Goal: Task Accomplishment & Management: Manage account settings

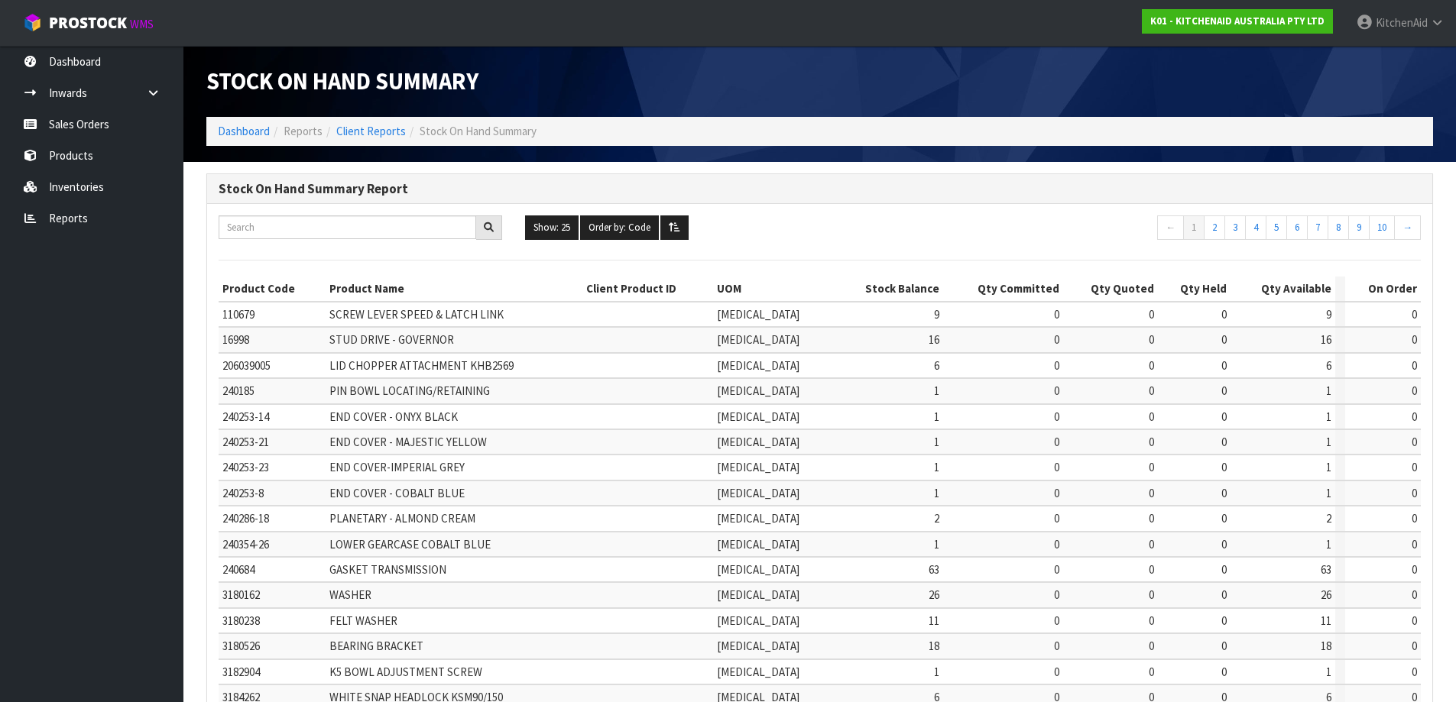
scroll to position [358, 0]
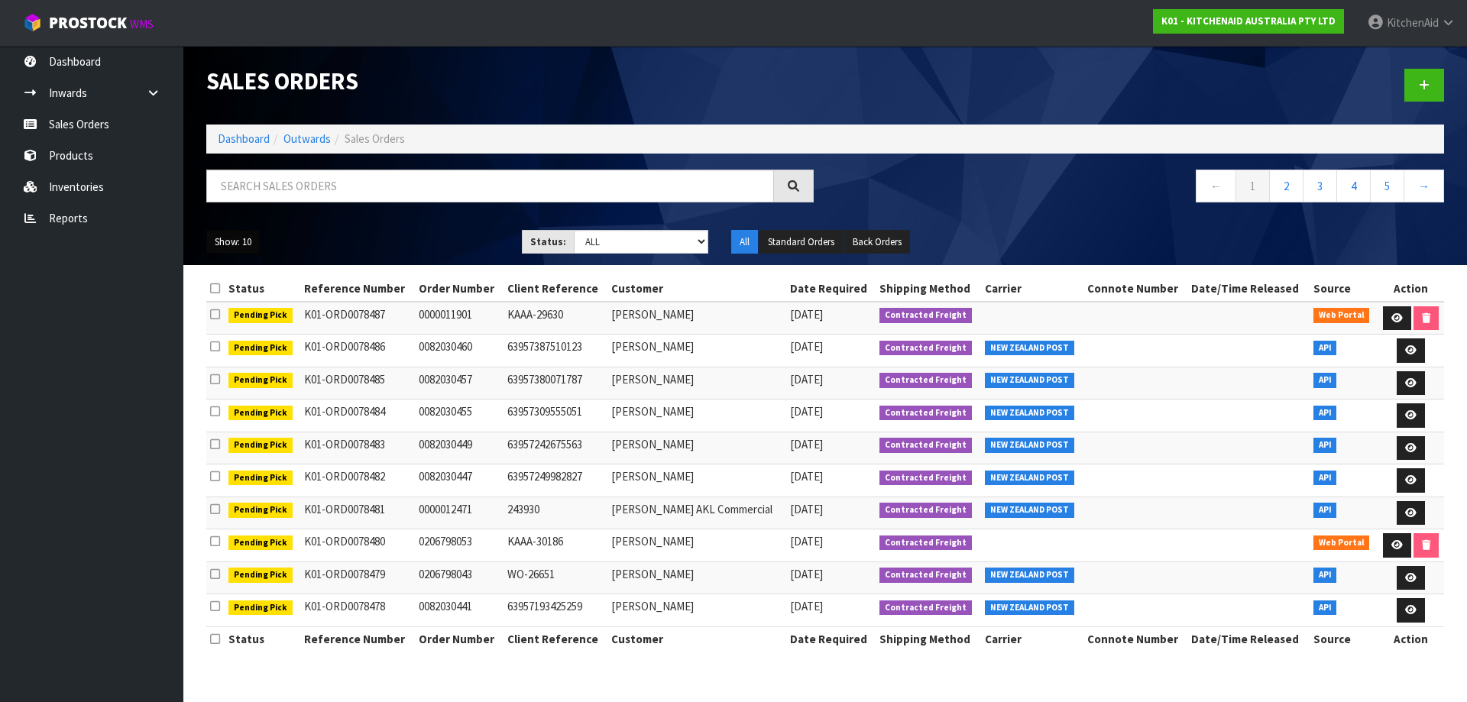
click at [242, 234] on button "Show: 10" at bounding box center [233, 242] width 54 height 24
click at [256, 308] on link "25" at bounding box center [267, 312] width 121 height 21
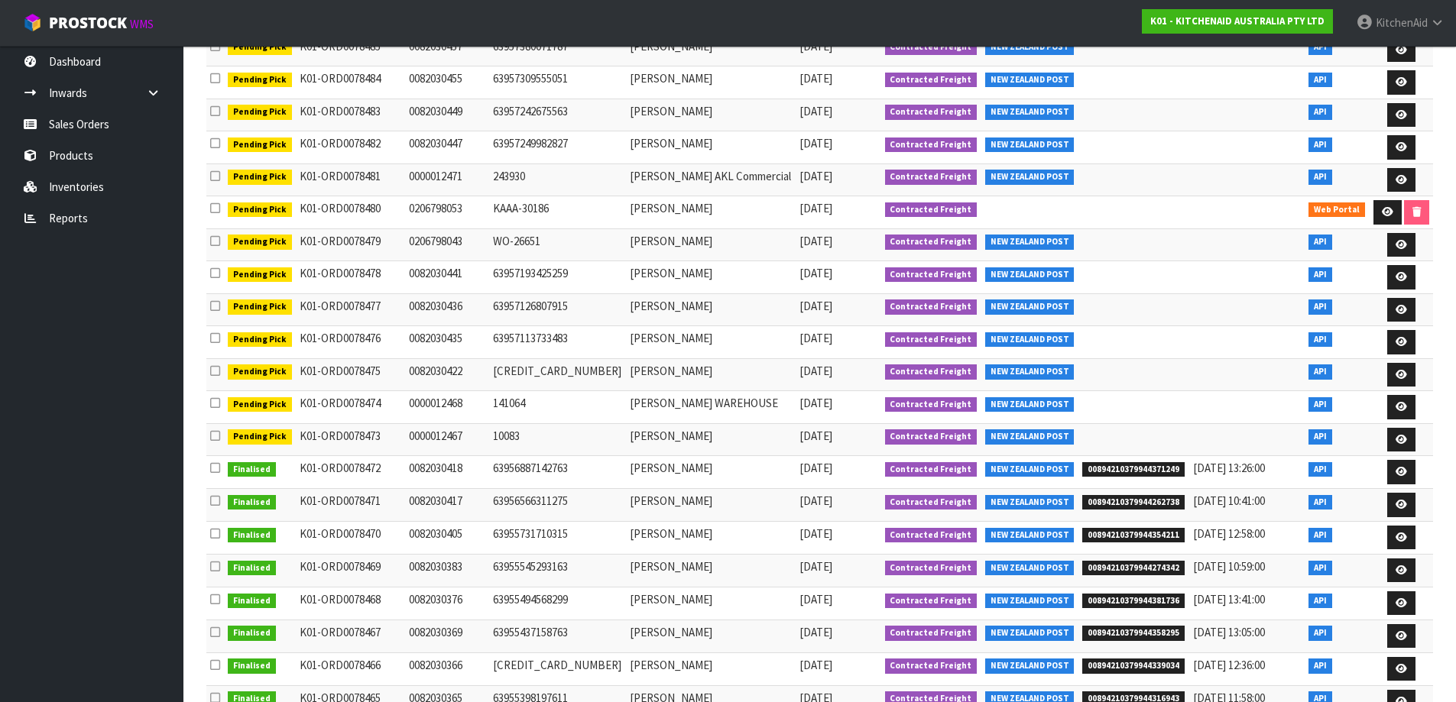
scroll to position [306, 0]
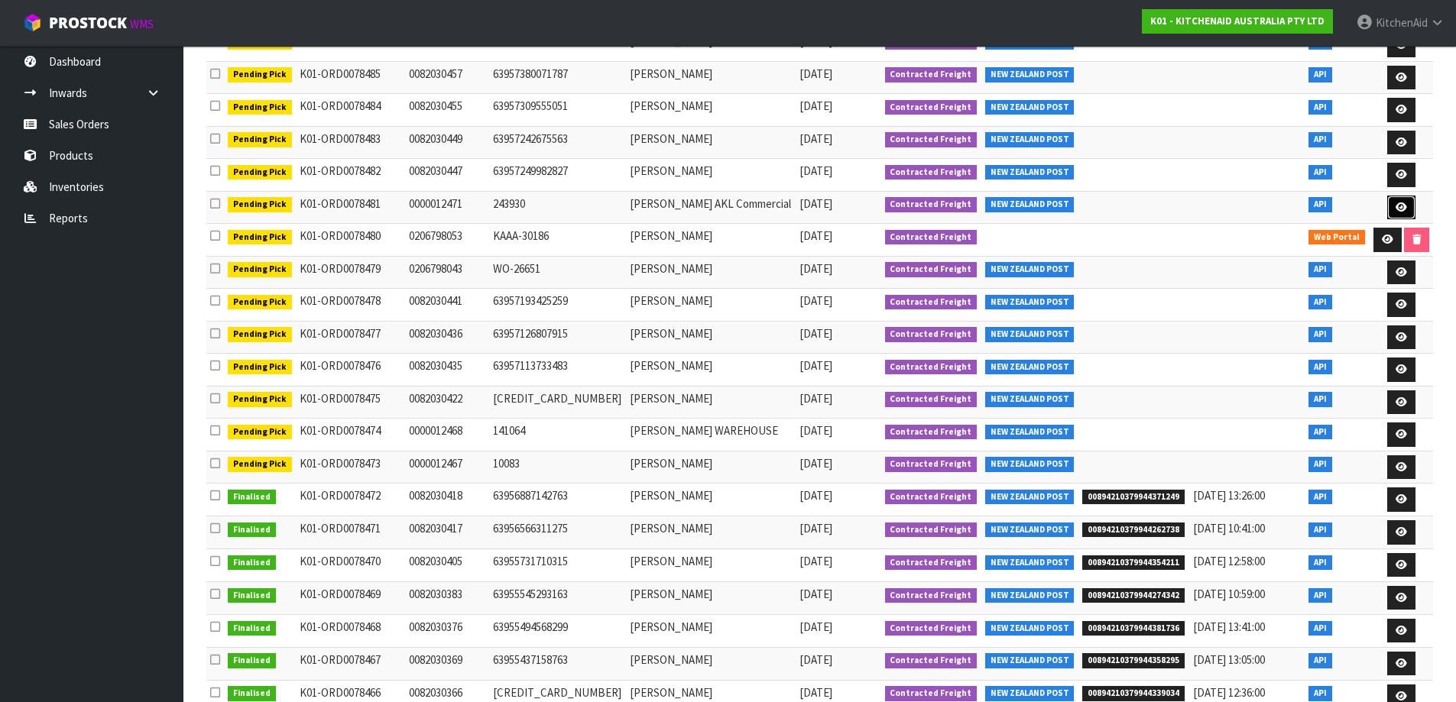
click at [1402, 212] on link at bounding box center [1401, 208] width 28 height 24
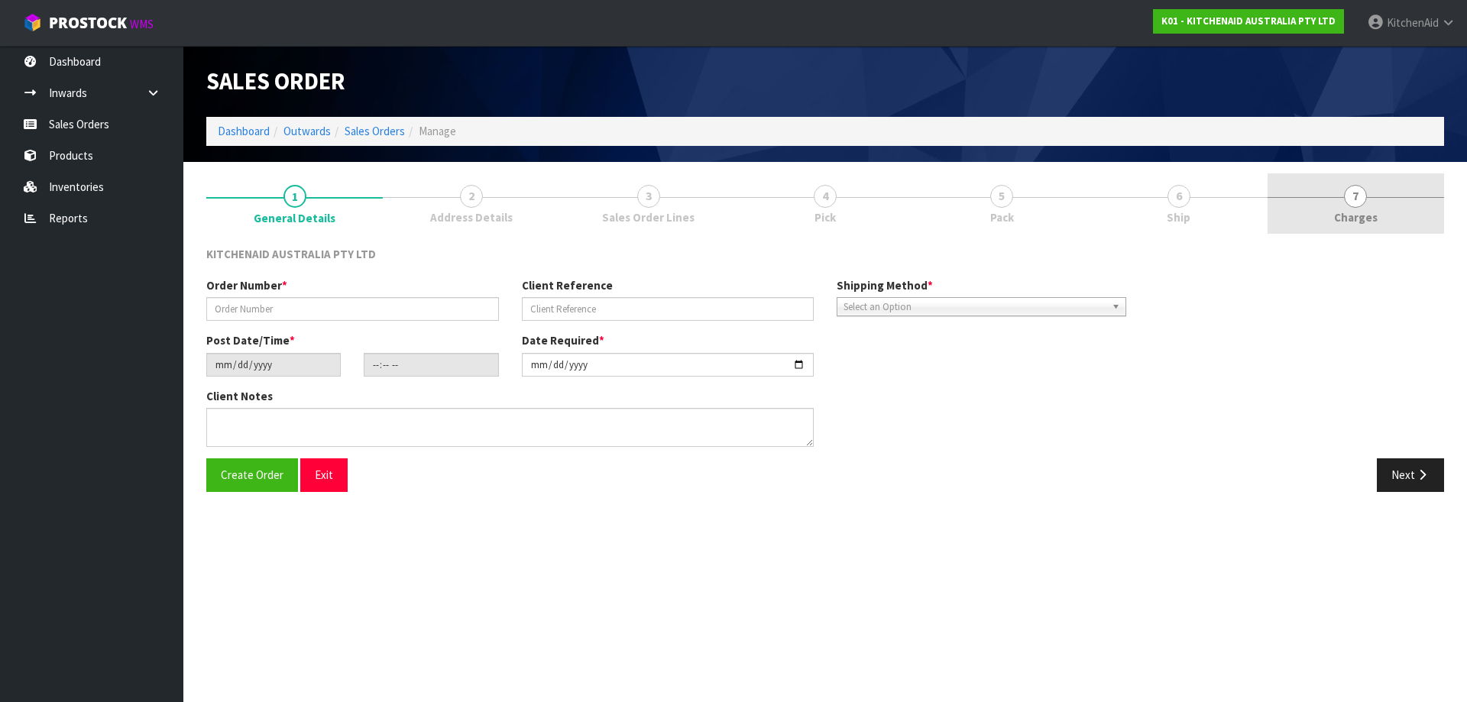
type input "0000012471"
type input "243930"
type input "[DATE]"
type input "13:32:35.000"
type input "[DATE]"
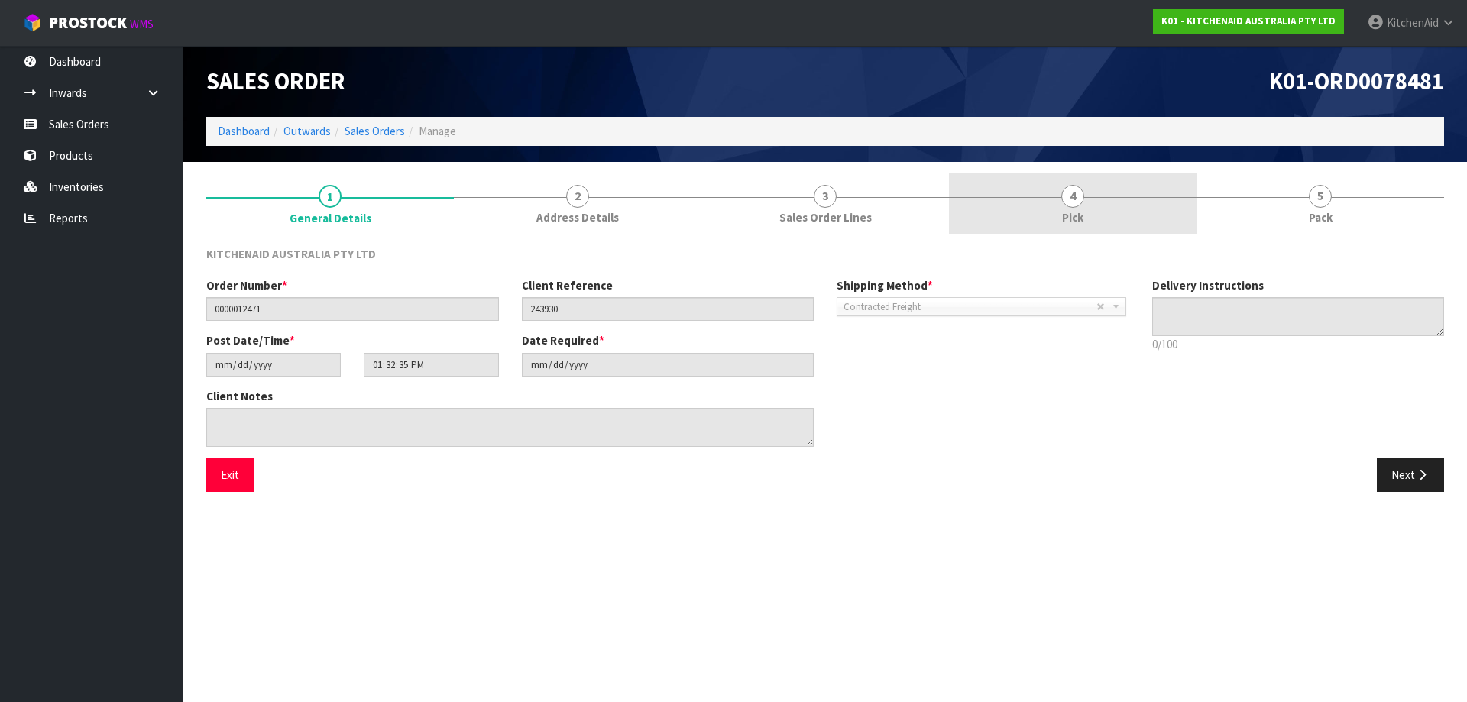
click at [1122, 210] on link "4 Pick" at bounding box center [1073, 203] width 248 height 60
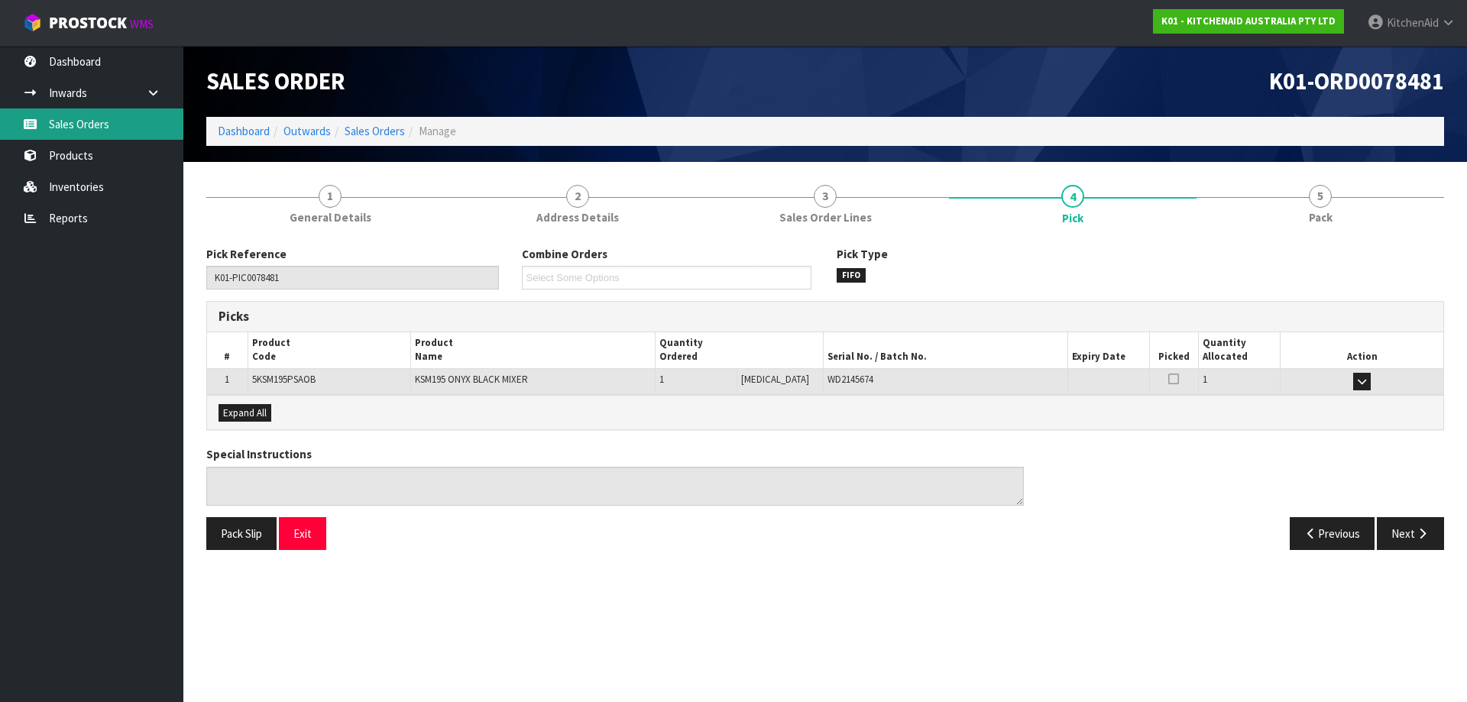
click at [96, 112] on link "Sales Orders" at bounding box center [91, 124] width 183 height 31
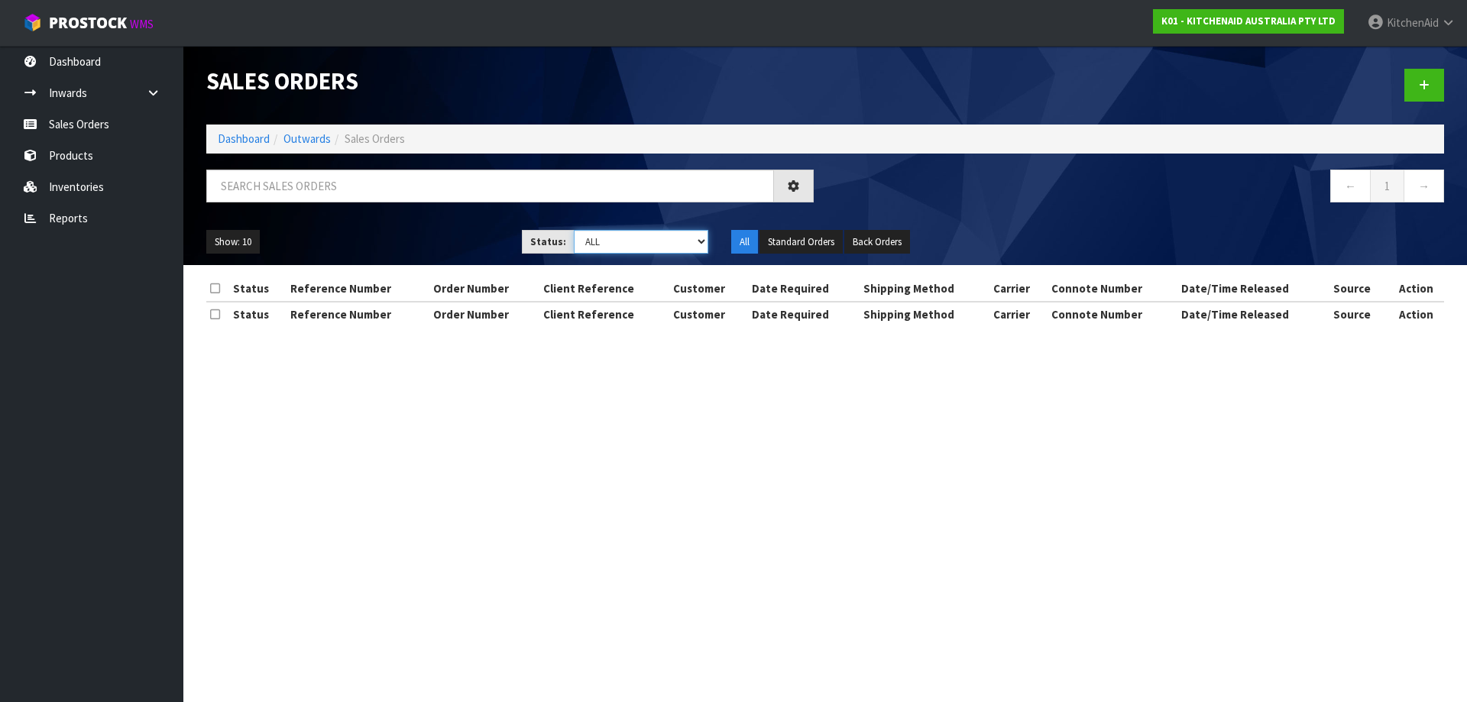
click at [702, 245] on select "Draft Pending Allocated Pending Pick Goods Picked Goods Packed Pending Charges …" at bounding box center [641, 242] width 135 height 24
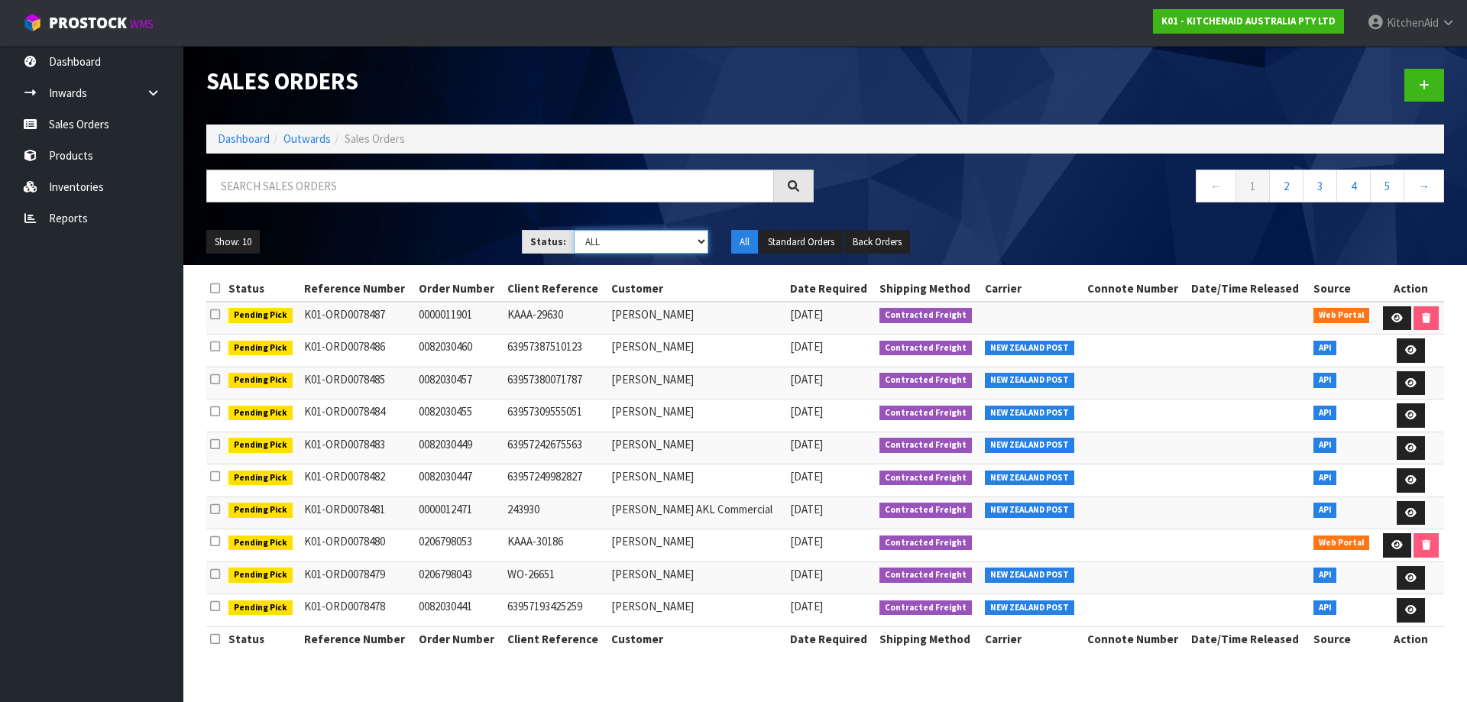
click at [698, 245] on select "Draft Pending Allocated Pending Pick Goods Picked Goods Packed Pending Charges …" at bounding box center [641, 242] width 135 height 24
click at [574, 230] on select "Draft Pending Allocated Pending Pick Goods Picked Goods Packed Pending Charges …" at bounding box center [641, 242] width 135 height 24
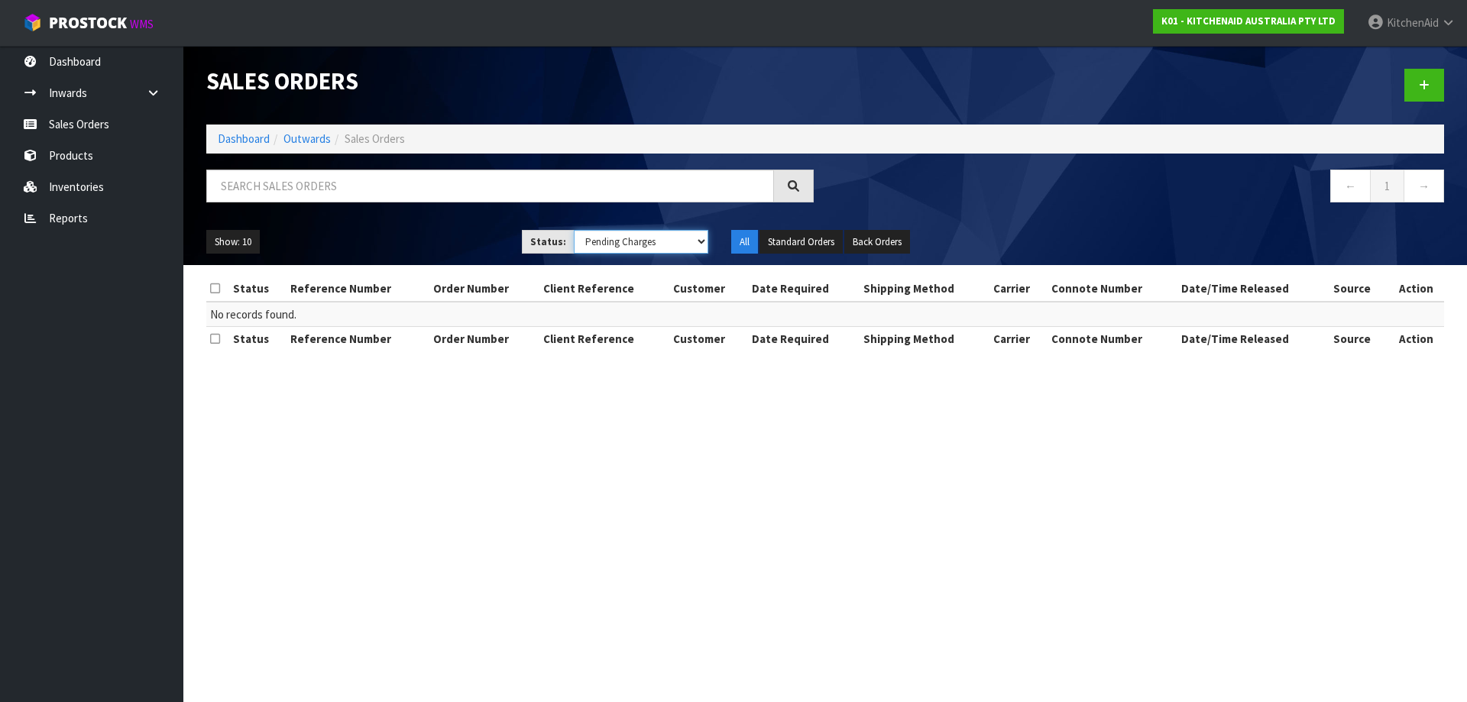
click at [702, 242] on select "Draft Pending Allocated Pending Pick Goods Picked Goods Packed Pending Charges …" at bounding box center [641, 242] width 135 height 24
click at [574, 230] on select "Draft Pending Allocated Pending Pick Goods Picked Goods Packed Pending Charges …" at bounding box center [641, 242] width 135 height 24
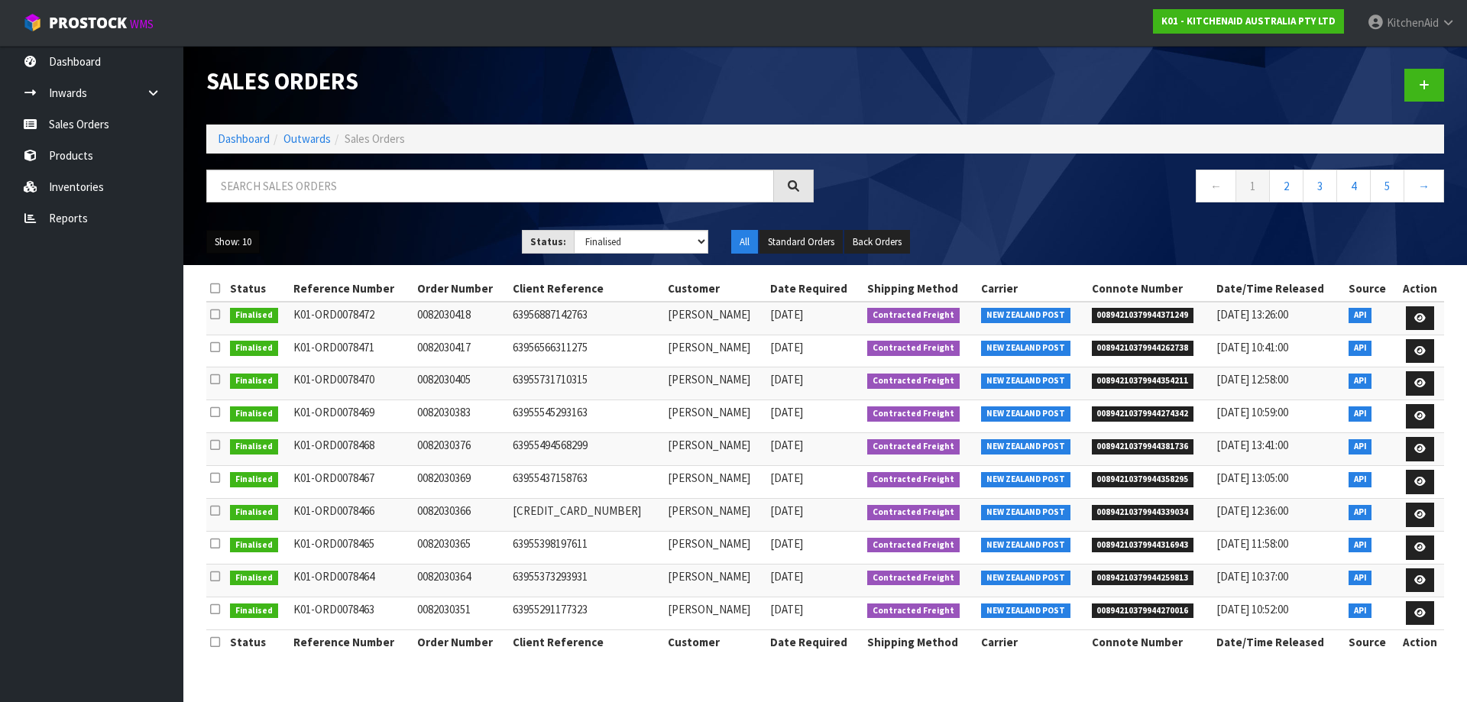
click at [248, 232] on button "Show: 10" at bounding box center [233, 242] width 54 height 24
click at [245, 319] on link "25" at bounding box center [267, 312] width 121 height 21
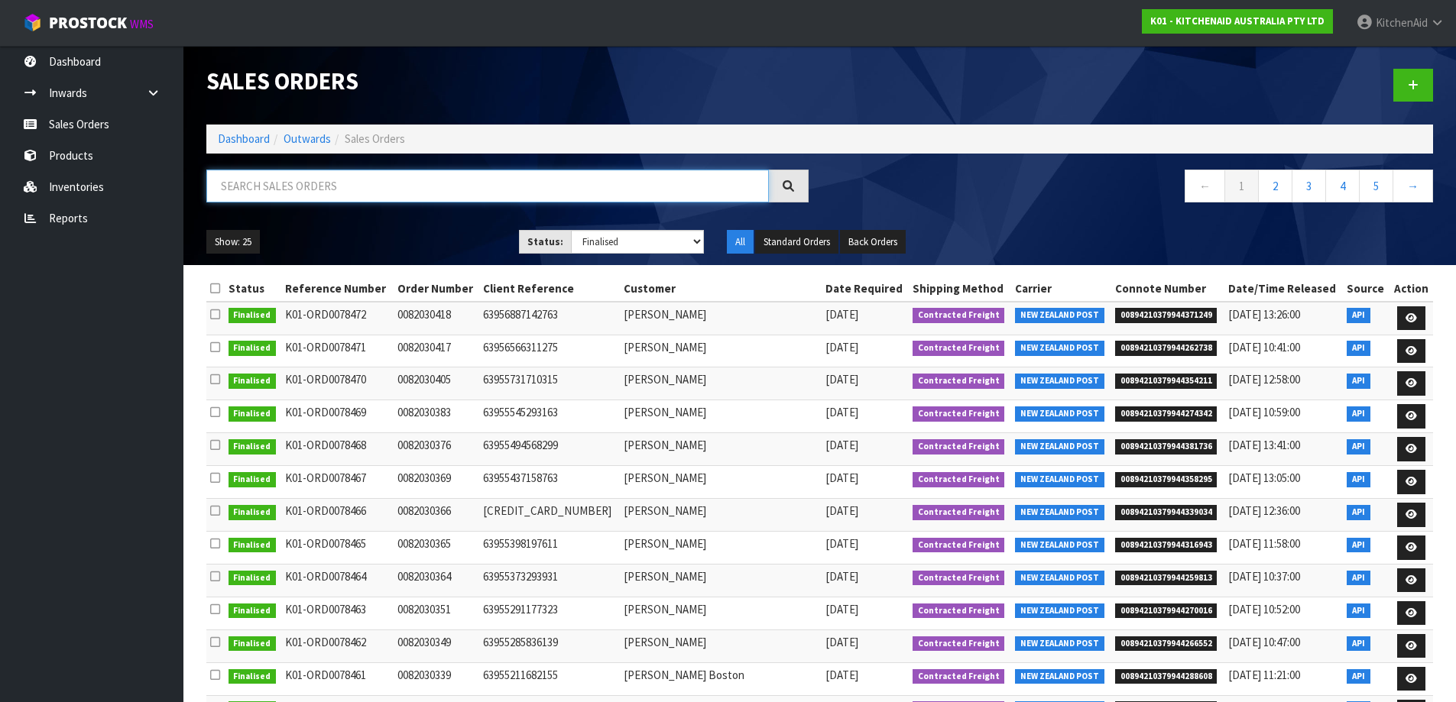
click at [364, 177] on input "text" at bounding box center [487, 186] width 563 height 33
click at [697, 243] on select "Draft Pending Allocated Pending Pick Goods Picked Goods Packed Pending Charges …" at bounding box center [637, 242] width 133 height 24
select select "string:ALL"
click at [571, 230] on select "Draft Pending Allocated Pending Pick Goods Picked Goods Packed Pending Charges …" at bounding box center [637, 242] width 133 height 24
click at [346, 181] on input "text" at bounding box center [487, 186] width 563 height 33
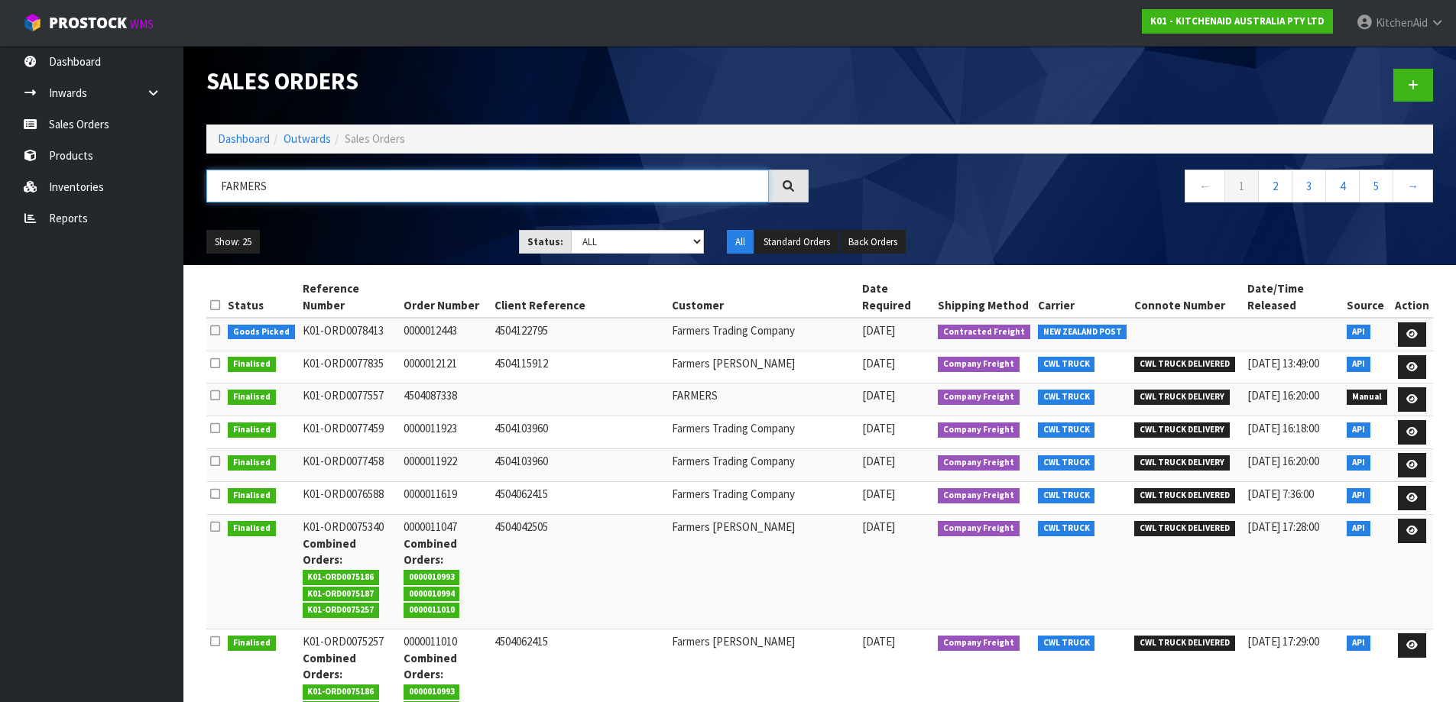
type input "FARMERS"
drag, startPoint x: 271, startPoint y: 190, endPoint x: 148, endPoint y: 181, distance: 122.6
click at [148, 181] on body "Toggle navigation ProStock WMS K01 - KITCHENAID AUSTRALIA PTY LTD [GEOGRAPHIC_D…" at bounding box center [728, 351] width 1456 height 702
click at [696, 246] on select "Draft Pending Allocated Pending Pick Goods Picked Goods Packed Pending Charges …" at bounding box center [637, 242] width 133 height 24
click at [571, 230] on select "Draft Pending Allocated Pending Pick Goods Picked Goods Packed Pending Charges …" at bounding box center [637, 242] width 133 height 24
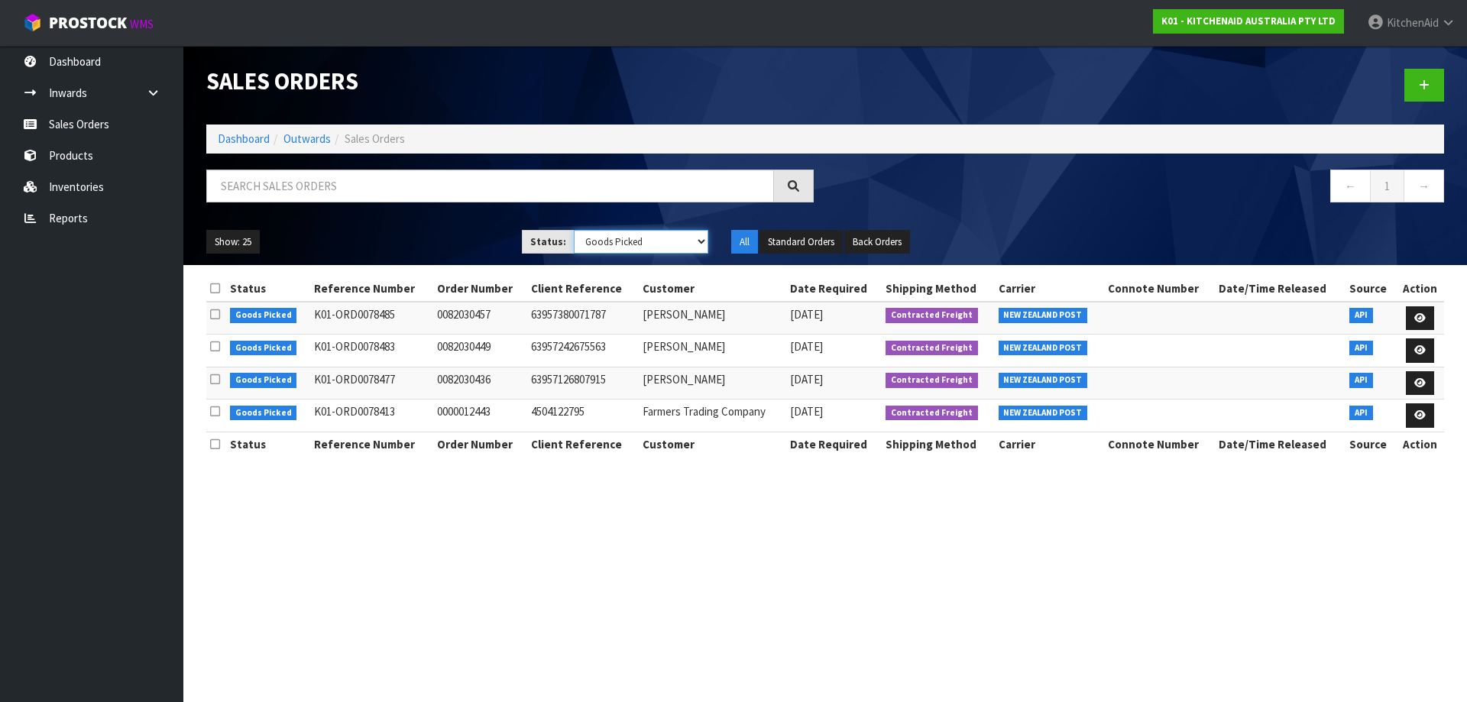
click at [702, 240] on select "Draft Pending Allocated Pending Pick Goods Picked Goods Packed Pending Charges …" at bounding box center [641, 242] width 135 height 24
click at [574, 230] on select "Draft Pending Allocated Pending Pick Goods Picked Goods Packed Pending Charges …" at bounding box center [641, 242] width 135 height 24
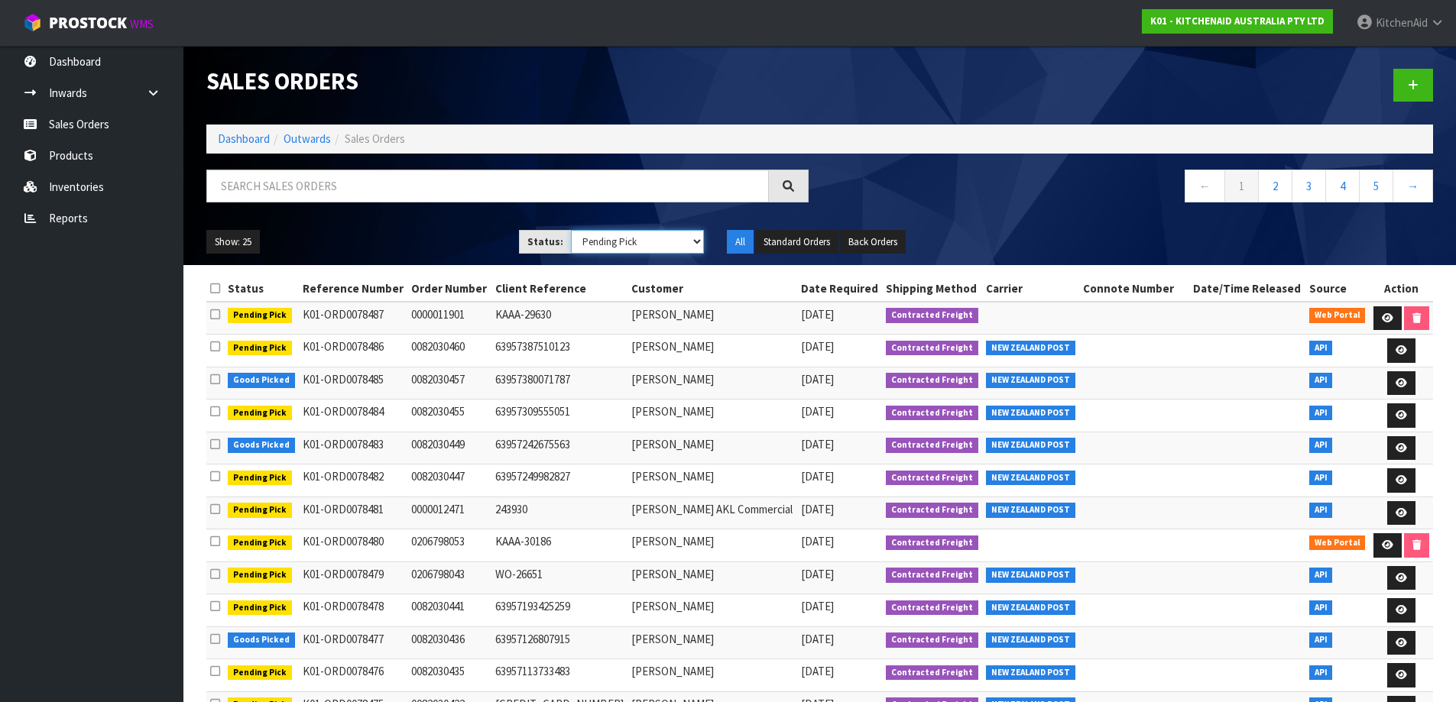
click at [693, 238] on select "Draft Pending Allocated Pending Pick Goods Picked Goods Packed Pending Charges …" at bounding box center [637, 242] width 133 height 24
click at [571, 230] on select "Draft Pending Allocated Pending Pick Goods Picked Goods Packed Pending Charges …" at bounding box center [637, 242] width 133 height 24
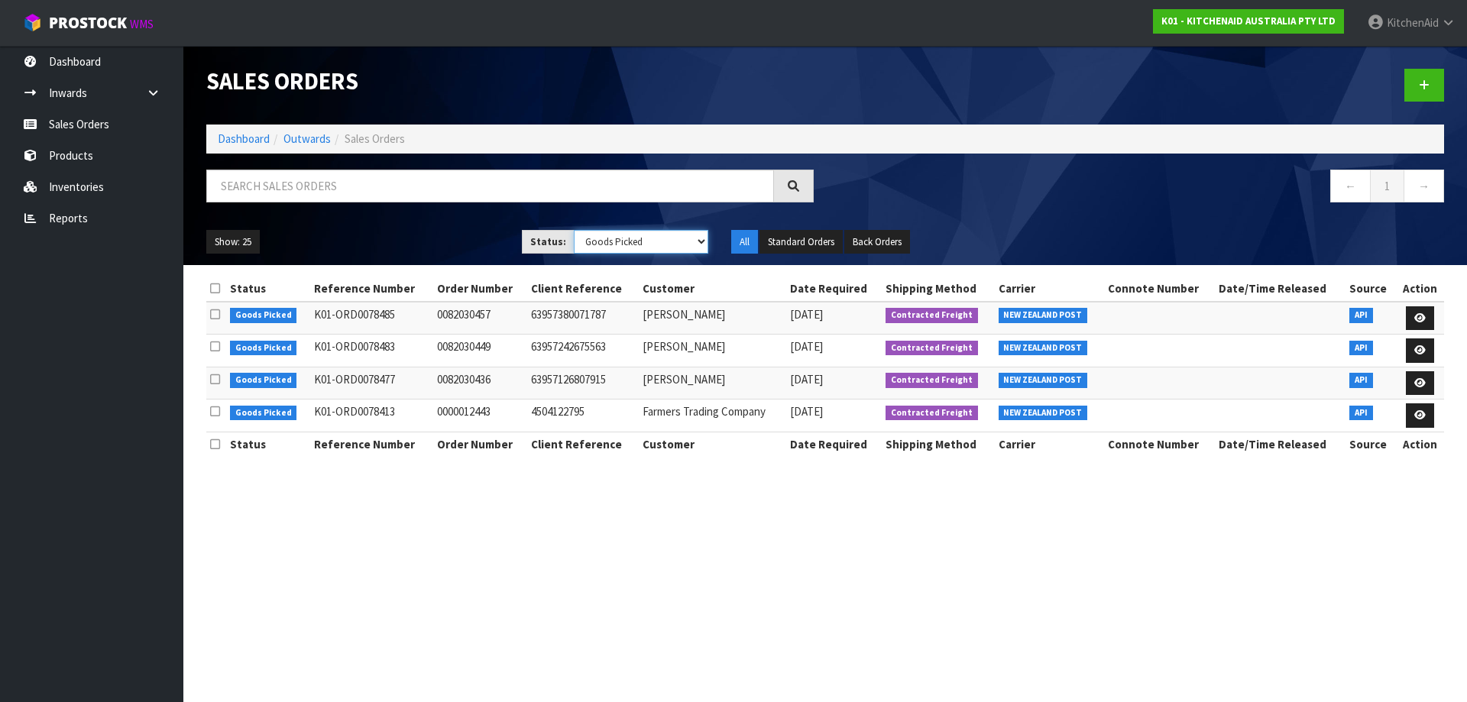
click at [700, 250] on select "Draft Pending Allocated Pending Pick Goods Picked Goods Packed Pending Charges …" at bounding box center [641, 242] width 135 height 24
click at [574, 230] on select "Draft Pending Allocated Pending Pick Goods Picked Goods Packed Pending Charges …" at bounding box center [641, 242] width 135 height 24
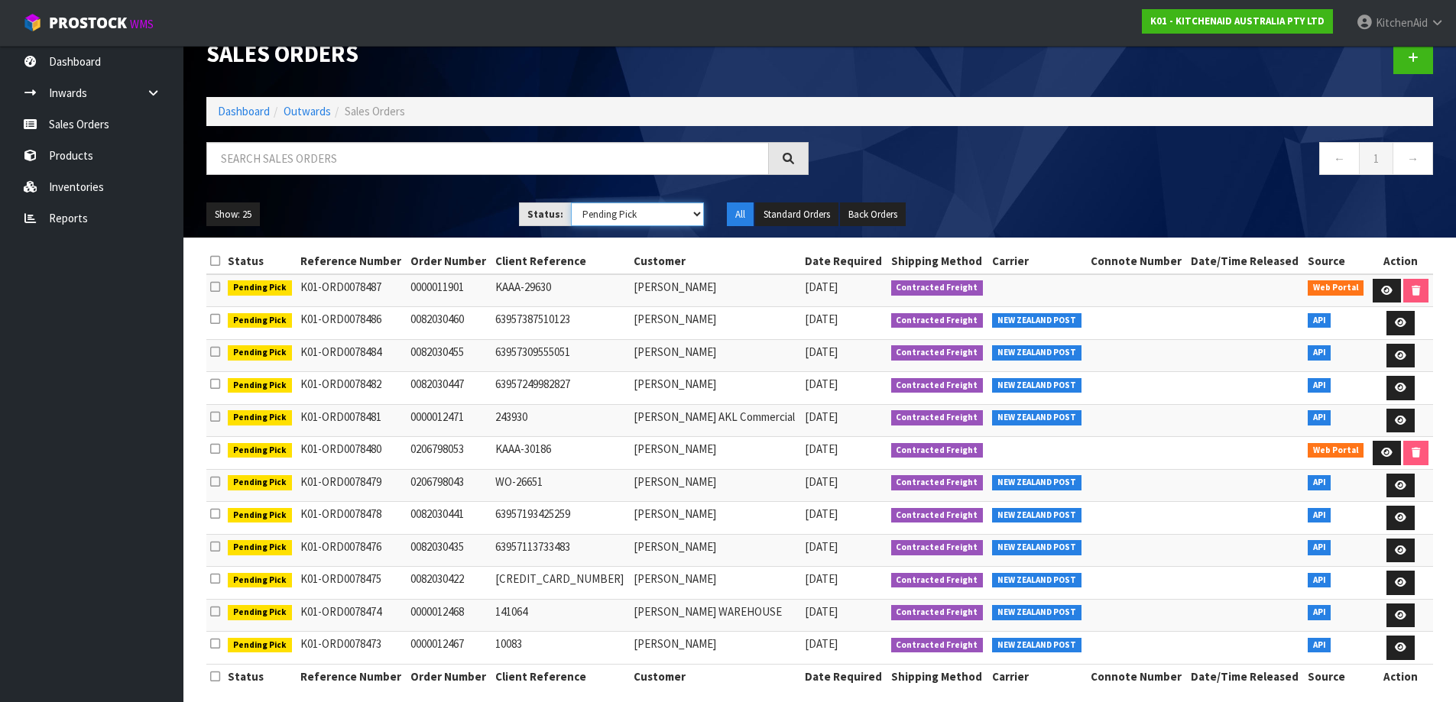
scroll to position [41, 0]
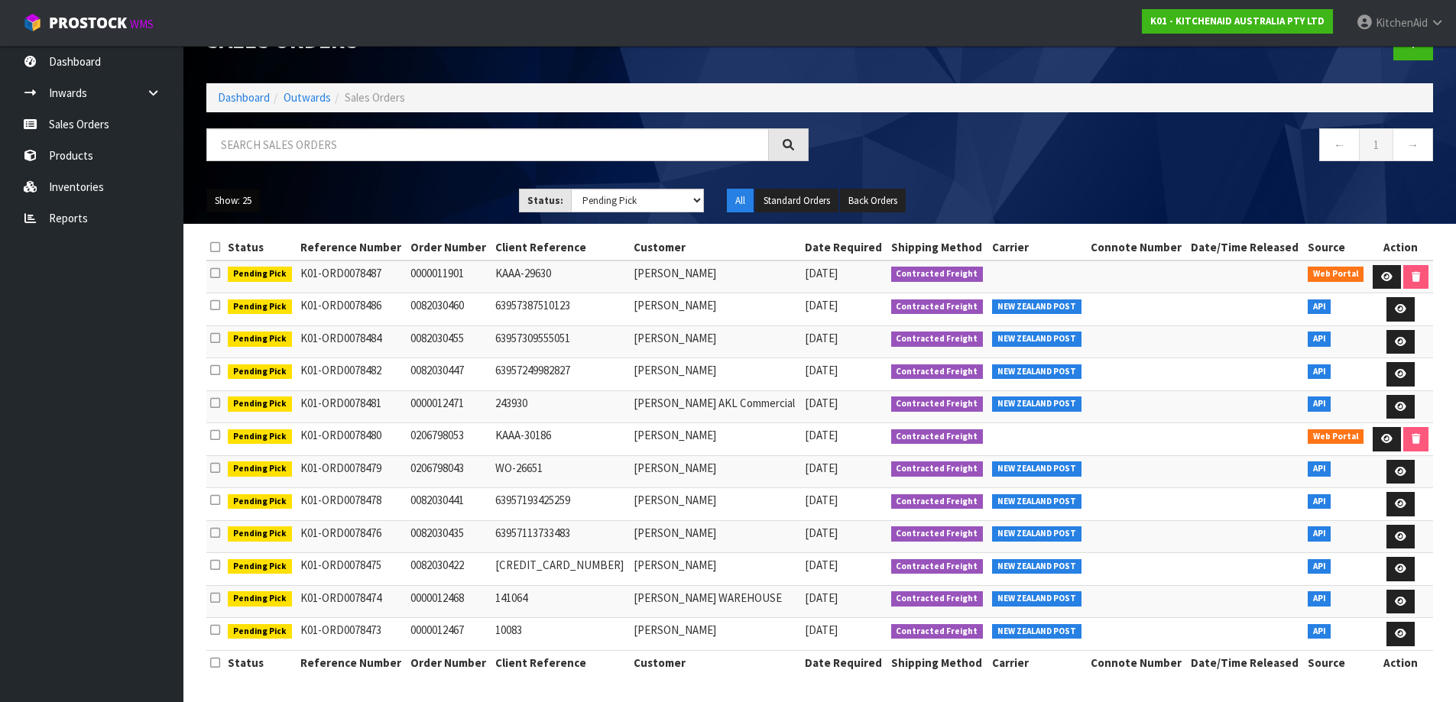
click at [248, 207] on button "Show: 25" at bounding box center [233, 201] width 54 height 24
click at [240, 288] on link "50" at bounding box center [267, 291] width 121 height 21
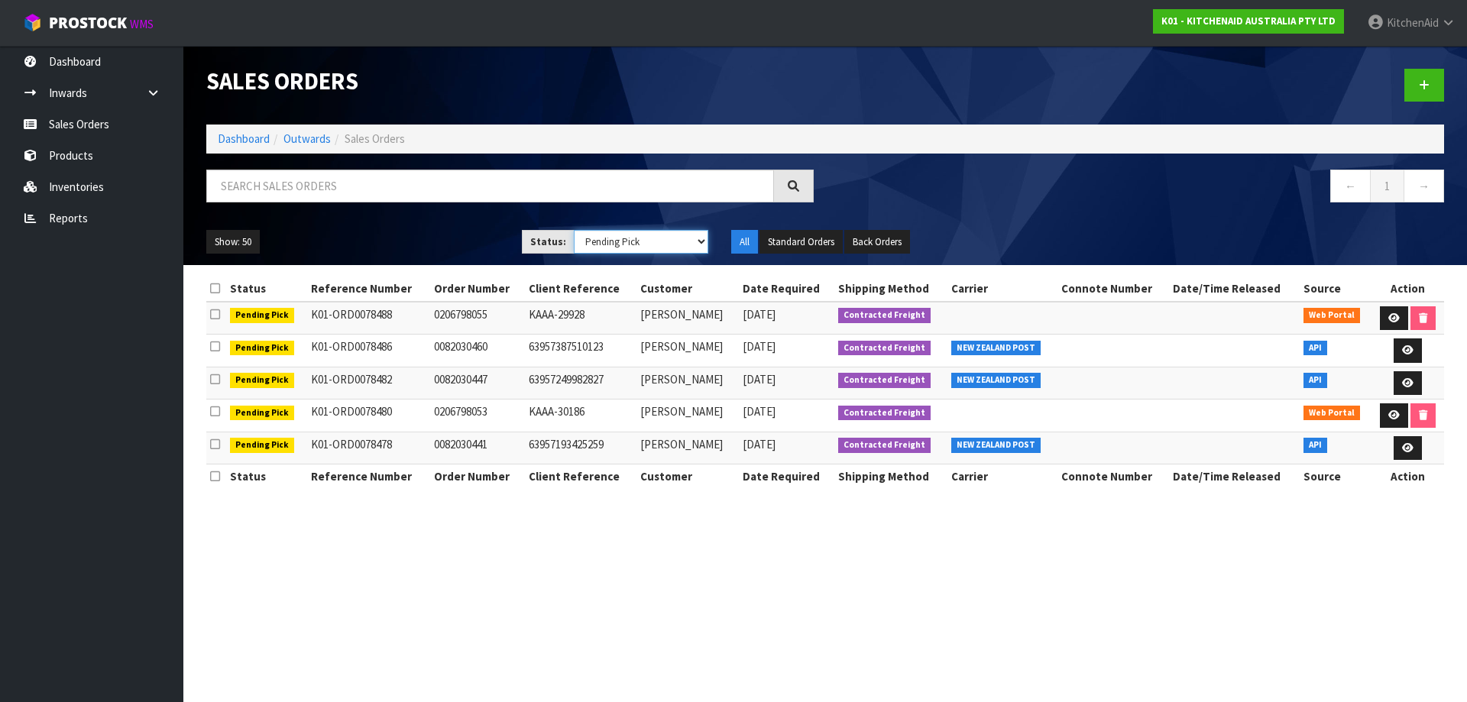
click at [700, 242] on select "Draft Pending Allocated Pending Pick Goods Picked Goods Packed Pending Charges …" at bounding box center [641, 242] width 135 height 24
click at [574, 230] on select "Draft Pending Allocated Pending Pick Goods Picked Goods Packed Pending Charges …" at bounding box center [641, 242] width 135 height 24
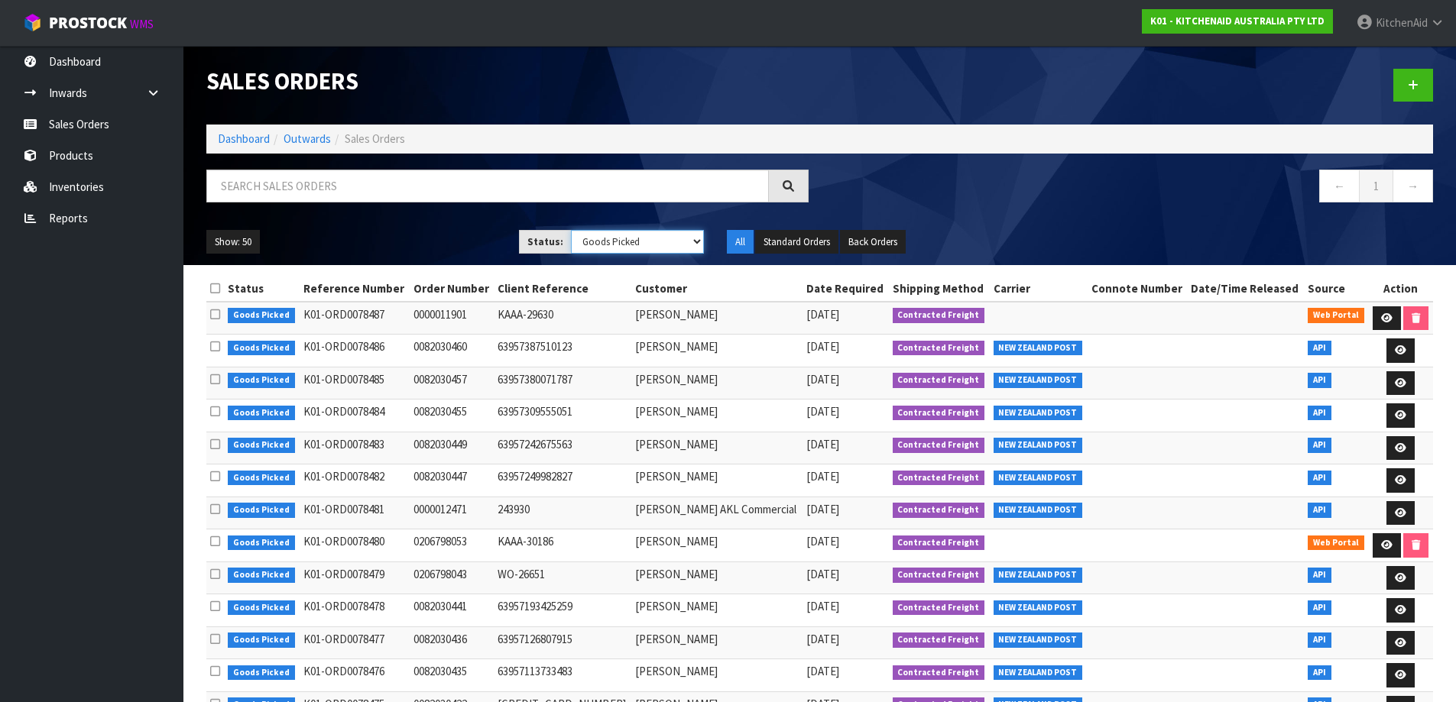
click at [696, 245] on select "Draft Pending Allocated Pending Pick Goods Picked Goods Packed Pending Charges …" at bounding box center [637, 242] width 133 height 24
click at [571, 230] on select "Draft Pending Allocated Pending Pick Goods Picked Goods Packed Pending Charges …" at bounding box center [637, 242] width 133 height 24
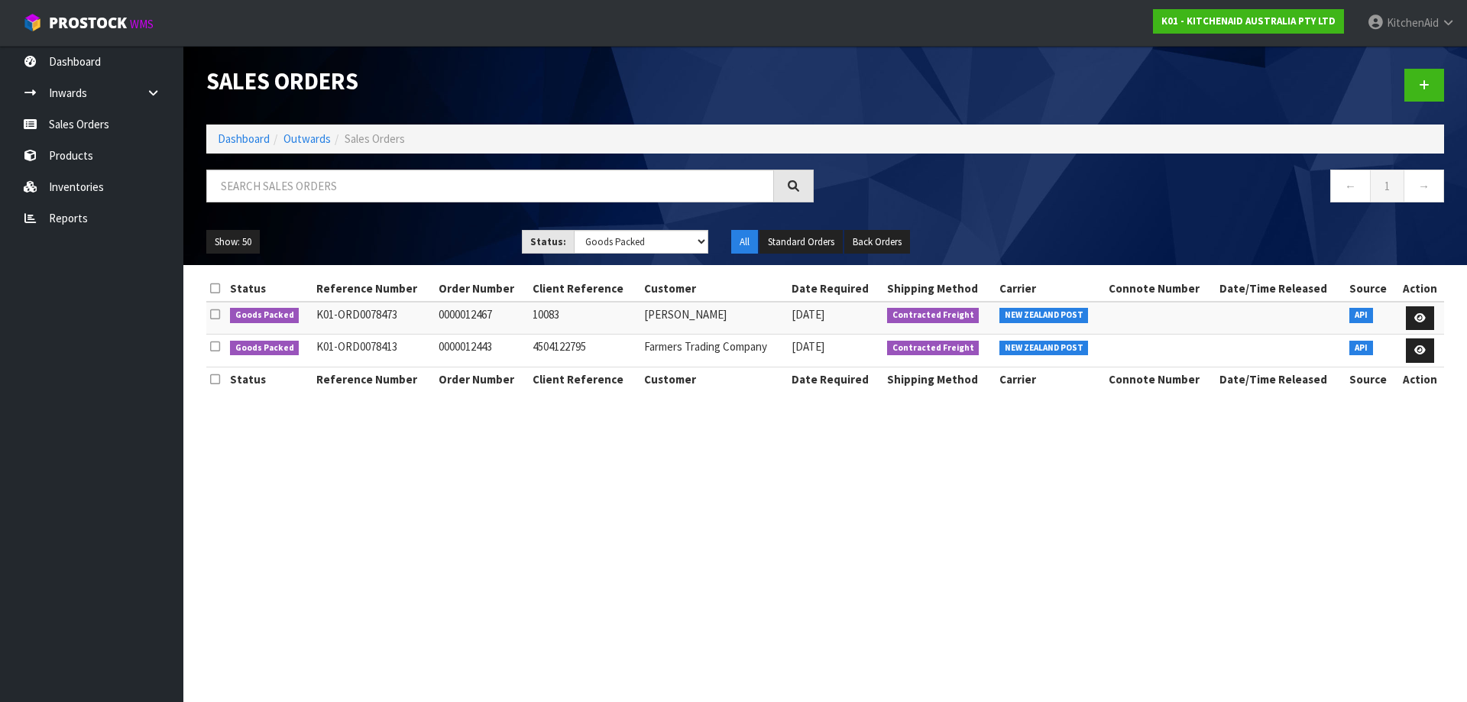
click at [711, 248] on div "Status: Draft Pending Allocated Pending Pick Goods Picked Goods Packed Pending …" at bounding box center [616, 242] width 210 height 24
click at [693, 242] on select "Draft Pending Allocated Pending Pick Goods Picked Goods Packed Pending Charges …" at bounding box center [641, 242] width 135 height 24
click at [574, 230] on select "Draft Pending Allocated Pending Pick Goods Picked Goods Packed Pending Charges …" at bounding box center [641, 242] width 135 height 24
click at [703, 242] on select "Draft Pending Allocated Pending Pick Goods Picked Goods Packed Pending Charges …" at bounding box center [641, 242] width 135 height 24
click at [574, 230] on select "Draft Pending Allocated Pending Pick Goods Picked Goods Packed Pending Charges …" at bounding box center [641, 242] width 135 height 24
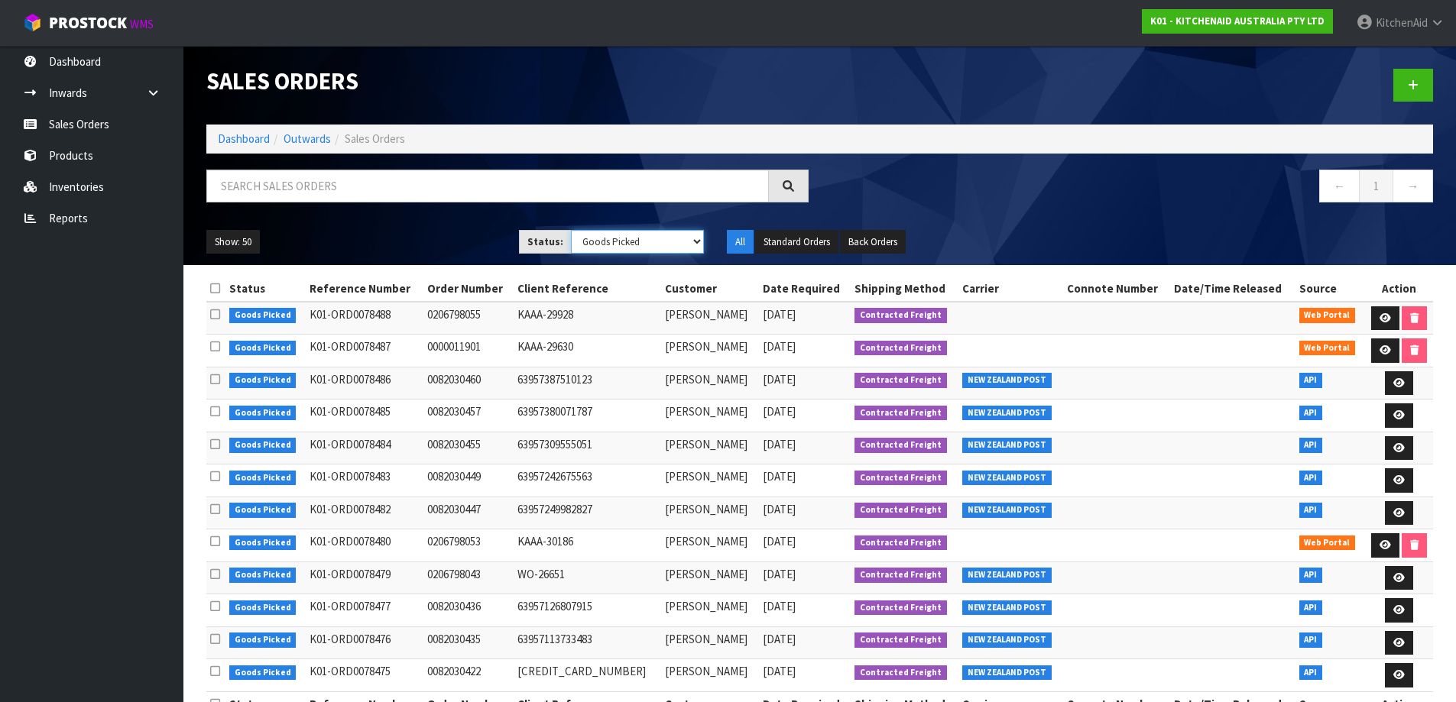
click at [695, 240] on select "Draft Pending Allocated Pending Pick Goods Picked Goods Packed Pending Charges …" at bounding box center [637, 242] width 133 height 24
select select "string:5"
click at [571, 230] on select "Draft Pending Allocated Pending Pick Goods Picked Goods Packed Pending Charges …" at bounding box center [637, 242] width 133 height 24
